Goal: Check status: Check status

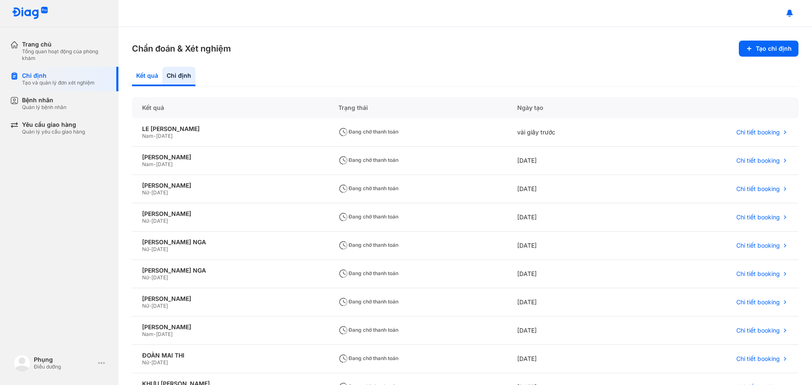
click at [162, 78] on div "Kết quả" at bounding box center [178, 76] width 33 height 19
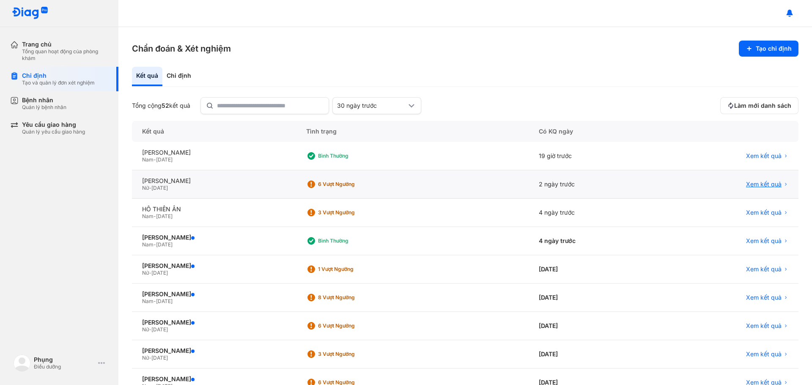
click at [760, 182] on span "Xem kết quả" at bounding box center [764, 185] width 36 height 8
click at [366, 213] on div "3 Vượt ngưỡng" at bounding box center [352, 212] width 68 height 7
